Goal: Transaction & Acquisition: Purchase product/service

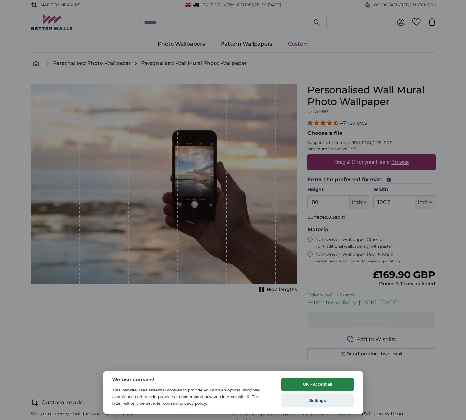
click at [302, 384] on button "OK - accept all" at bounding box center [317, 384] width 73 height 14
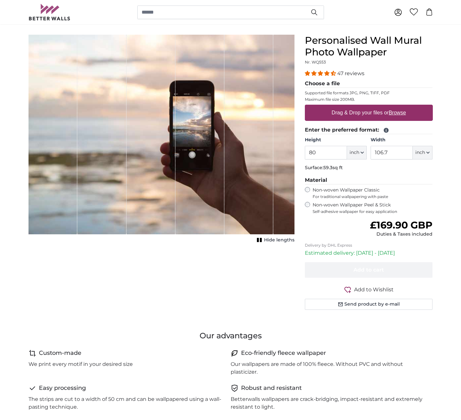
scroll to position [50, 0]
click at [353, 154] on span "inch" at bounding box center [355, 152] width 10 height 6
click at [353, 166] on link "Centimeter (cm)" at bounding box center [357, 170] width 57 height 12
type input "203.2"
type input "271.1"
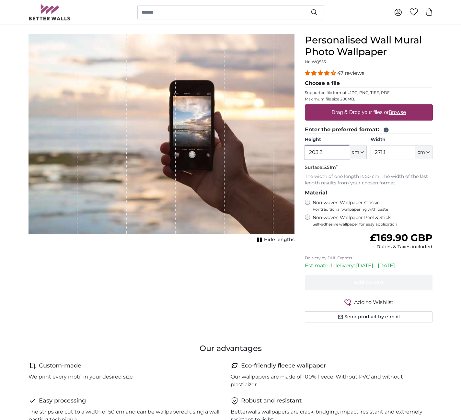
drag, startPoint x: 326, startPoint y: 150, endPoint x: 310, endPoint y: 150, distance: 15.9
click at [310, 150] on input "203.2" at bounding box center [327, 152] width 44 height 14
type input "100"
